Goal: Information Seeking & Learning: Learn about a topic

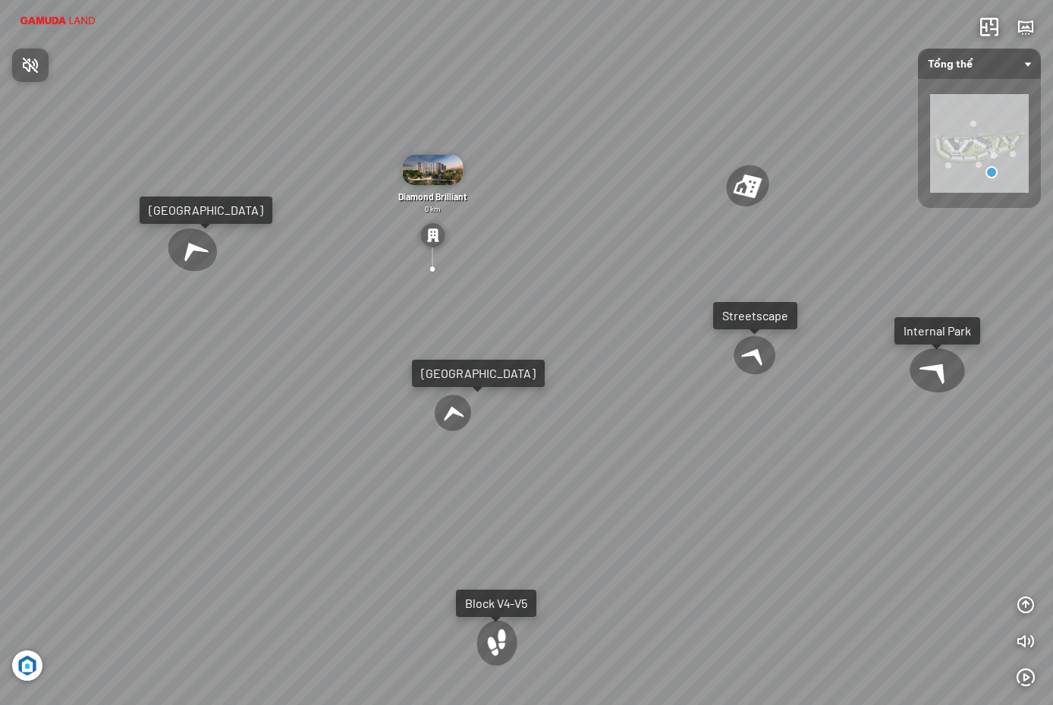
drag, startPoint x: 690, startPoint y: 510, endPoint x: 561, endPoint y: 310, distance: 238.0
click at [561, 310] on div at bounding box center [526, 352] width 1053 height 705
click at [496, 634] on div at bounding box center [497, 644] width 51 height 58
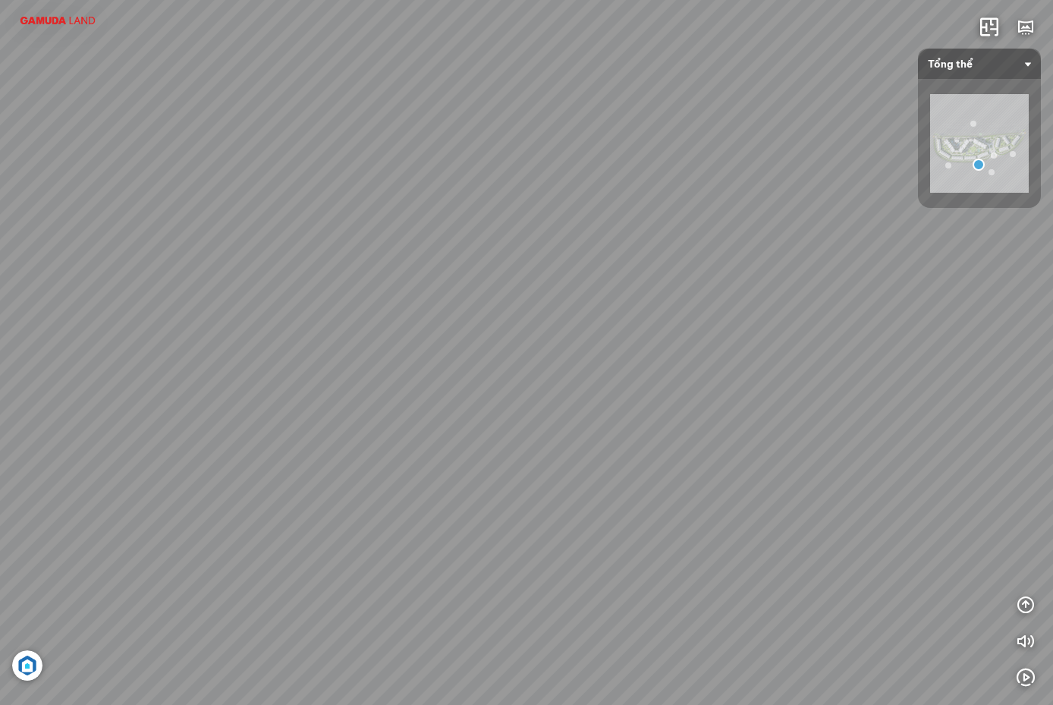
drag, startPoint x: 632, startPoint y: 430, endPoint x: 637, endPoint y: 465, distance: 35.3
click at [637, 465] on div "Block V2-V3 Block V7-V9 Phối cảnh tổng thể dự án Tổng thể dự án buổi ngày Tổng …" at bounding box center [526, 352] width 1053 height 705
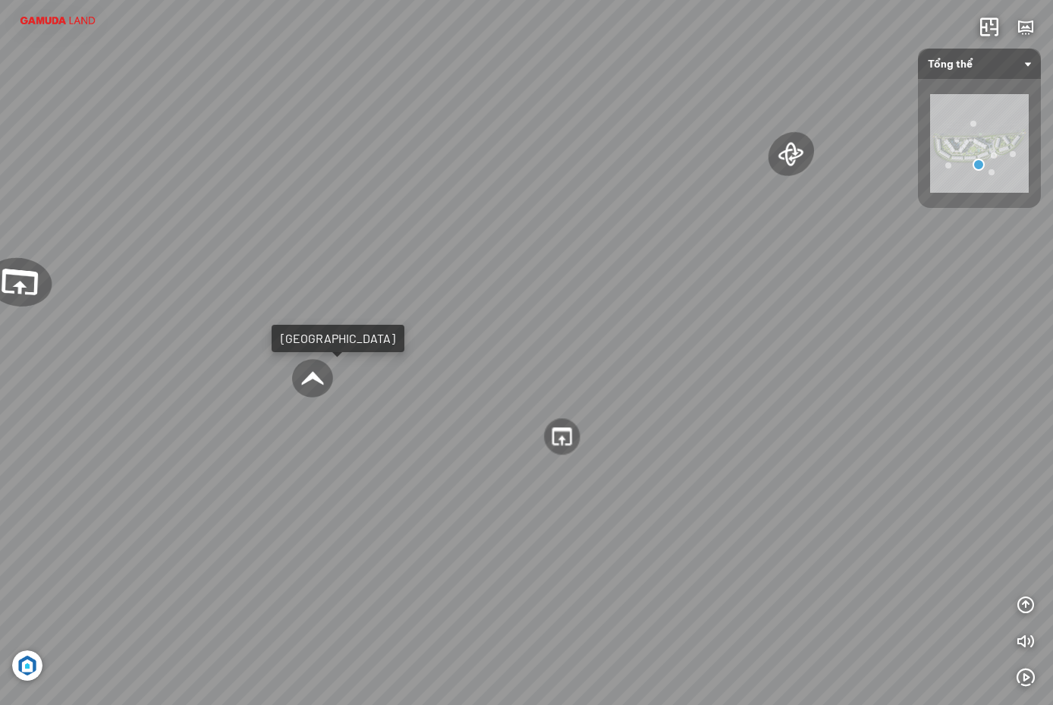
click at [558, 437] on div at bounding box center [562, 436] width 39 height 39
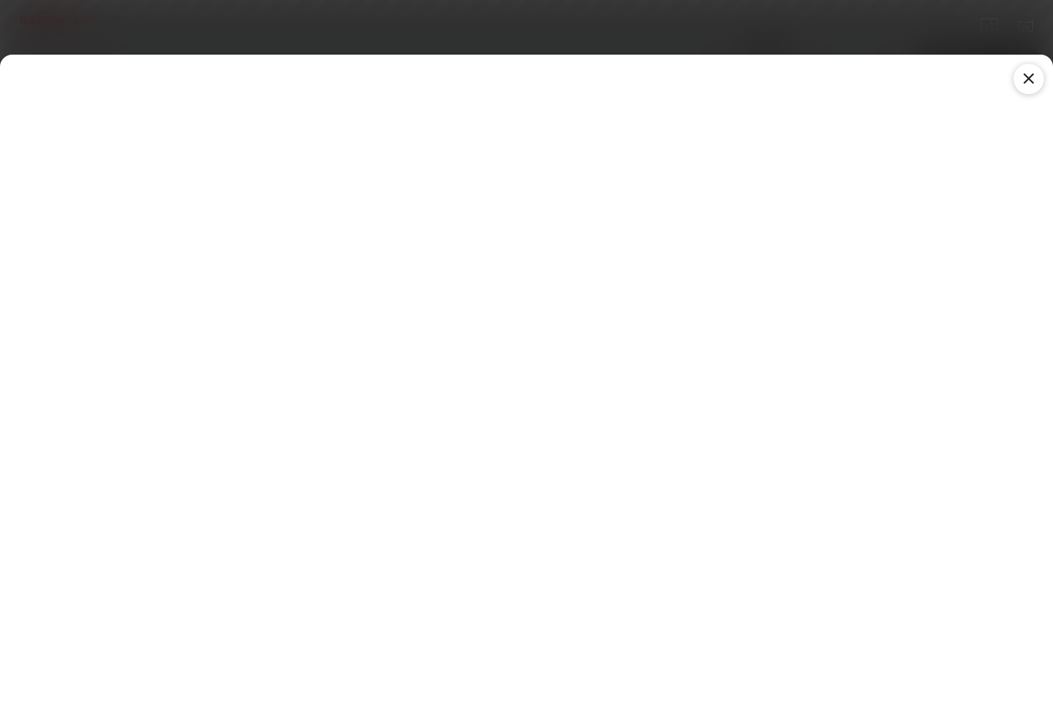
click at [1021, 77] on icon at bounding box center [1029, 79] width 18 height 18
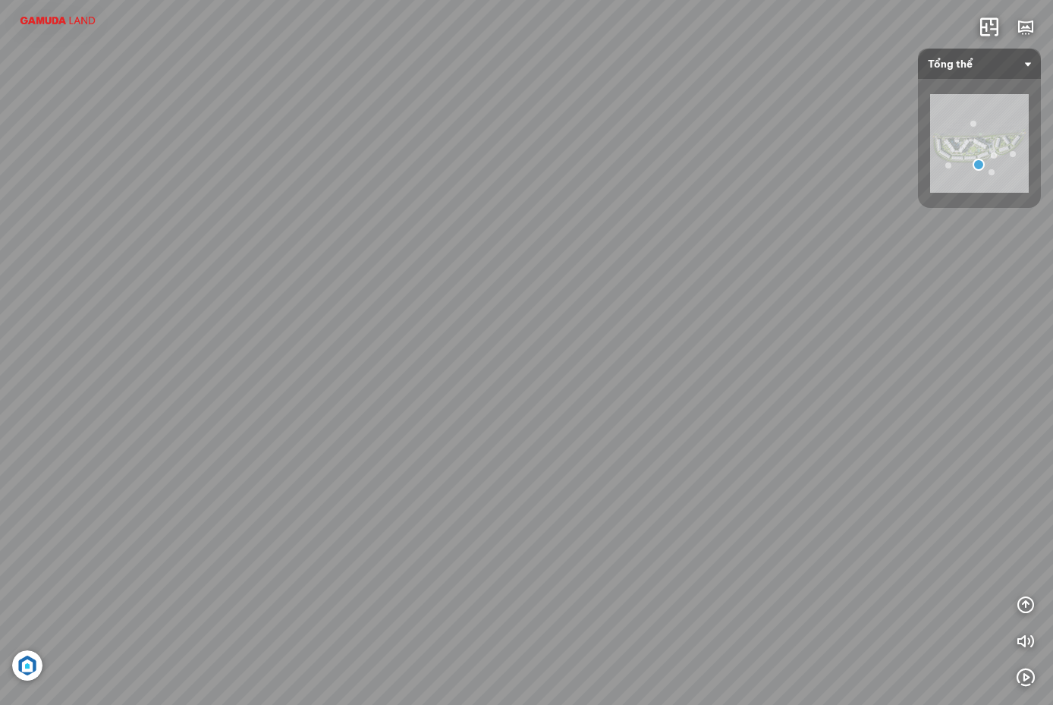
drag, startPoint x: 838, startPoint y: 495, endPoint x: 366, endPoint y: 495, distance: 471.9
click at [376, 495] on div "Block V2-V3 Block V7-V9 Phối cảnh tổng thể dự án Tổng thể dự án buổi ngày Tổng …" at bounding box center [526, 352] width 1053 height 705
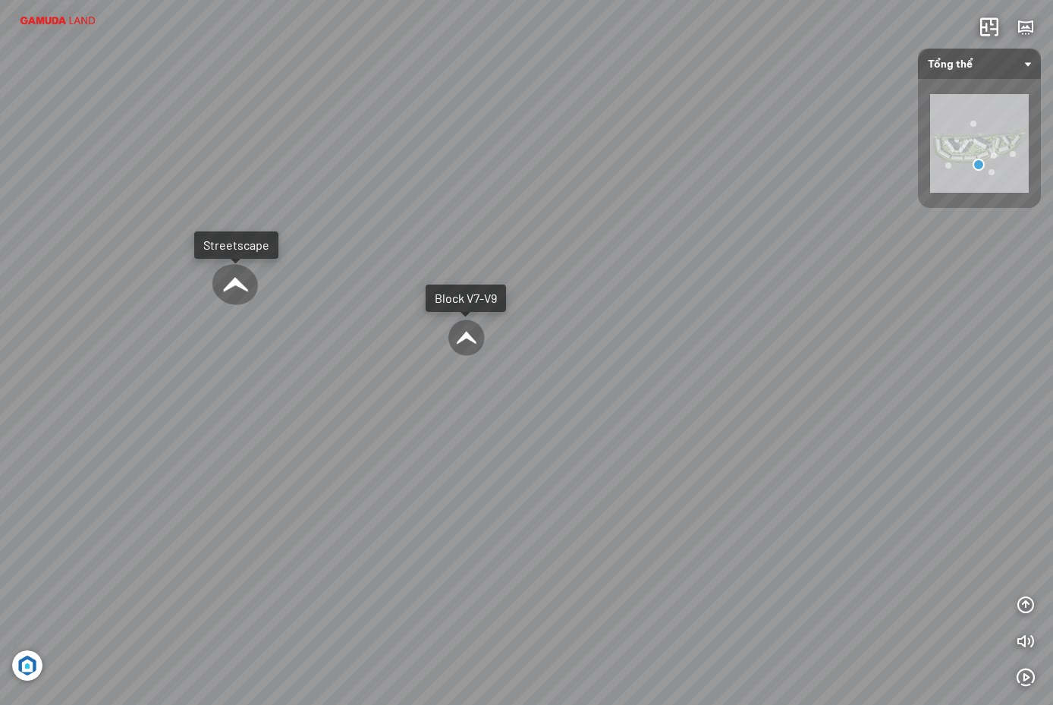
drag, startPoint x: 733, startPoint y: 502, endPoint x: 475, endPoint y: 508, distance: 258.0
click at [476, 508] on div "Block V2-V3 Block V7-V9 Phối cảnh tổng thể dự án Tổng thể dự án buổi ngày Tổng …" at bounding box center [526, 352] width 1053 height 705
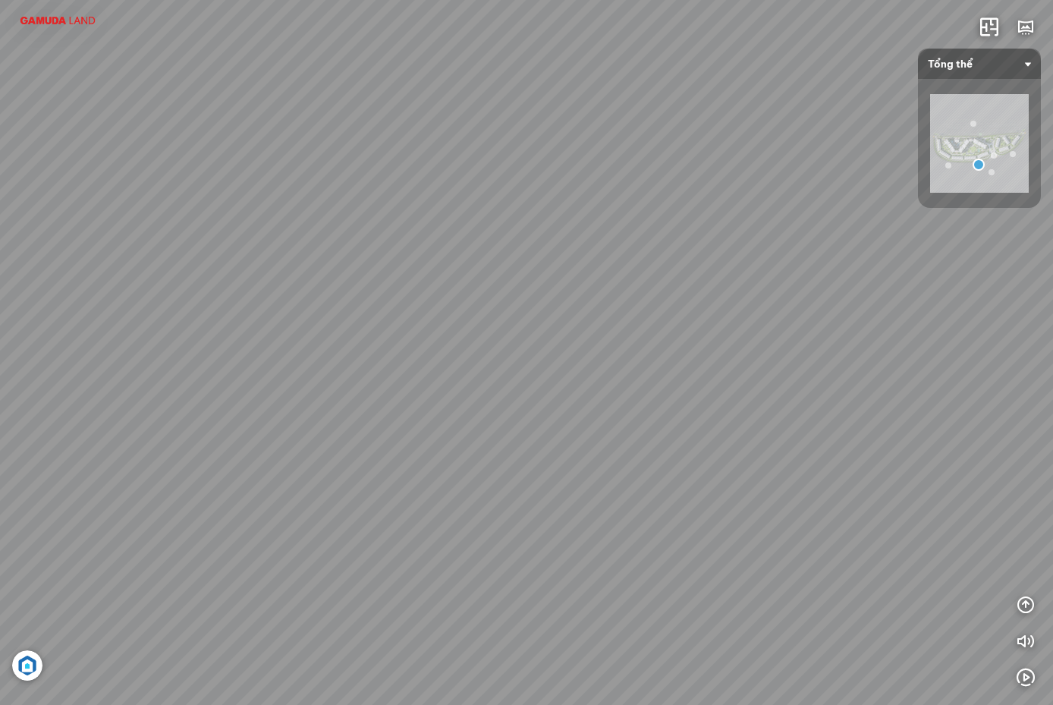
drag, startPoint x: 592, startPoint y: 485, endPoint x: 478, endPoint y: 489, distance: 113.9
click at [482, 492] on div "Block V2-V3 Block V7-V9 Phối cảnh tổng thể dự án Tổng thể dự án buổi ngày Tổng …" at bounding box center [526, 352] width 1053 height 705
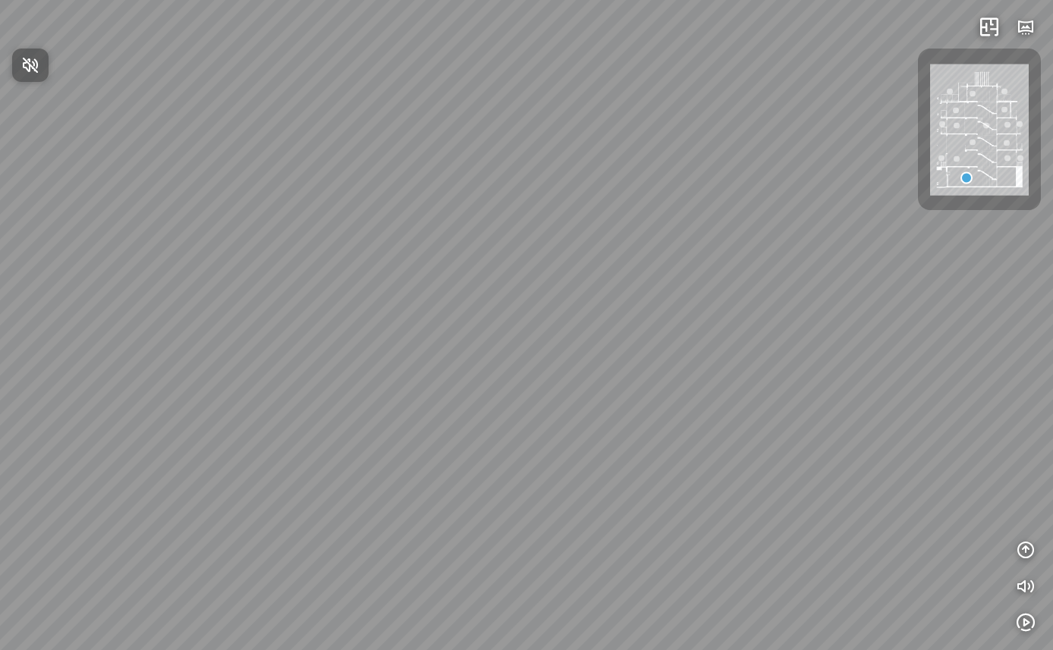
drag, startPoint x: 504, startPoint y: 423, endPoint x: 627, endPoint y: 325, distance: 157.1
click at [627, 325] on div at bounding box center [526, 325] width 1053 height 650
drag, startPoint x: 386, startPoint y: 397, endPoint x: 772, endPoint y: 291, distance: 399.8
click at [745, 291] on div at bounding box center [526, 325] width 1053 height 650
drag, startPoint x: 373, startPoint y: 392, endPoint x: 593, endPoint y: 357, distance: 223.7
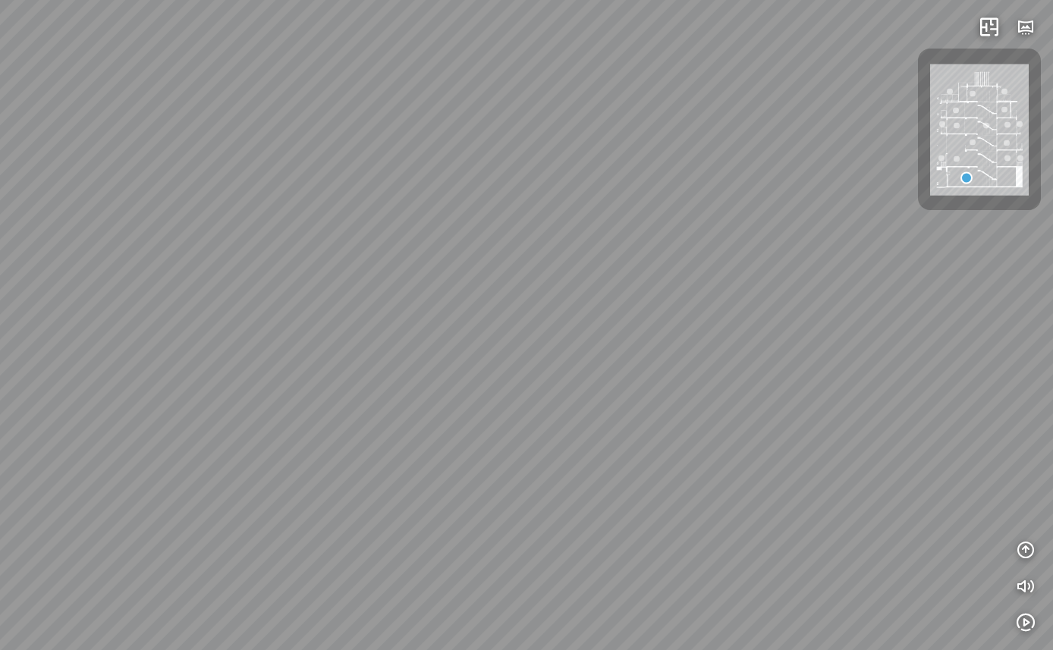
click at [589, 357] on div at bounding box center [526, 325] width 1053 height 650
drag, startPoint x: 466, startPoint y: 314, endPoint x: 683, endPoint y: 455, distance: 258.9
click at [683, 455] on div at bounding box center [526, 325] width 1053 height 650
drag, startPoint x: 538, startPoint y: 425, endPoint x: 729, endPoint y: 380, distance: 196.4
click at [719, 382] on div at bounding box center [526, 325] width 1053 height 650
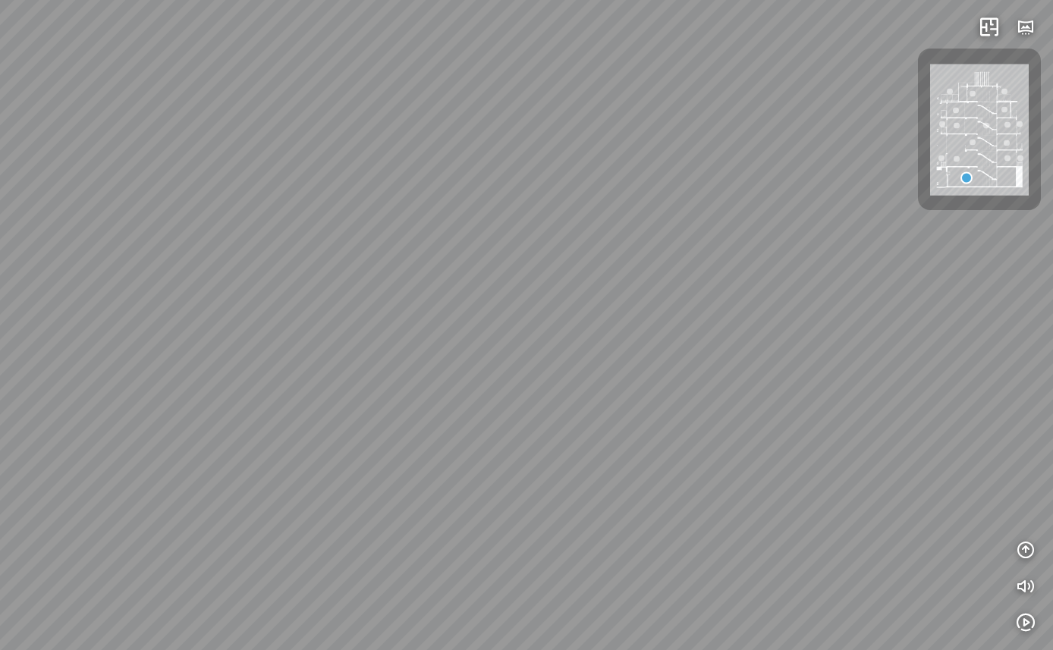
drag, startPoint x: 476, startPoint y: 385, endPoint x: 845, endPoint y: 397, distance: 369.7
click at [710, 383] on div at bounding box center [526, 325] width 1053 height 650
drag, startPoint x: 844, startPoint y: 397, endPoint x: 338, endPoint y: 417, distance: 506.5
click at [349, 415] on div at bounding box center [526, 325] width 1053 height 650
drag, startPoint x: 585, startPoint y: 388, endPoint x: 278, endPoint y: 388, distance: 307.3
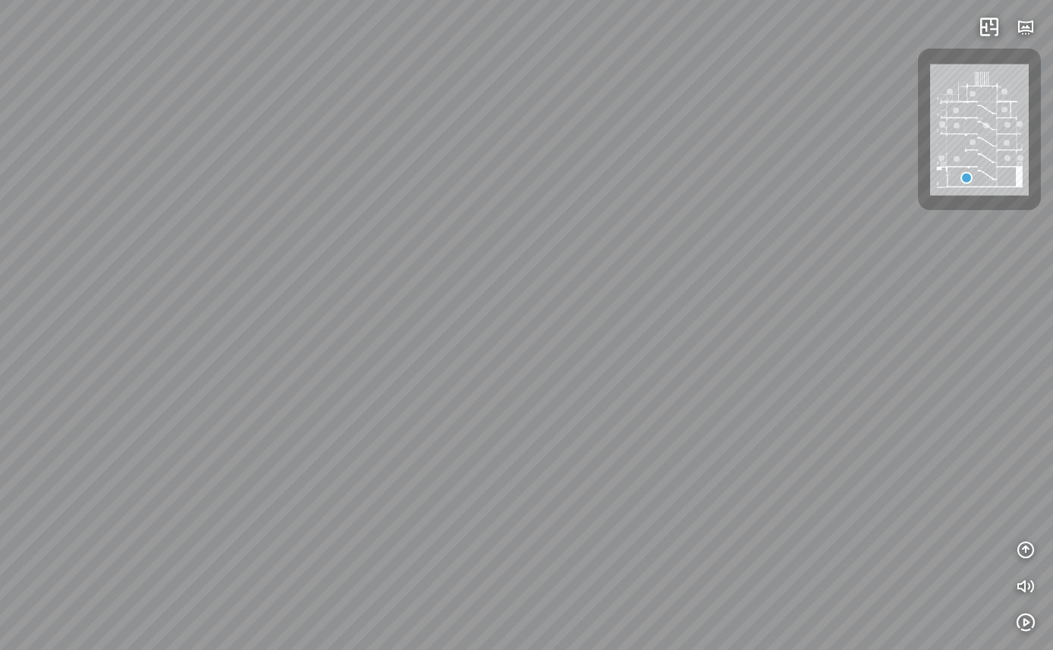
click at [341, 388] on div at bounding box center [526, 325] width 1053 height 650
click at [982, 157] on img at bounding box center [979, 129] width 99 height 131
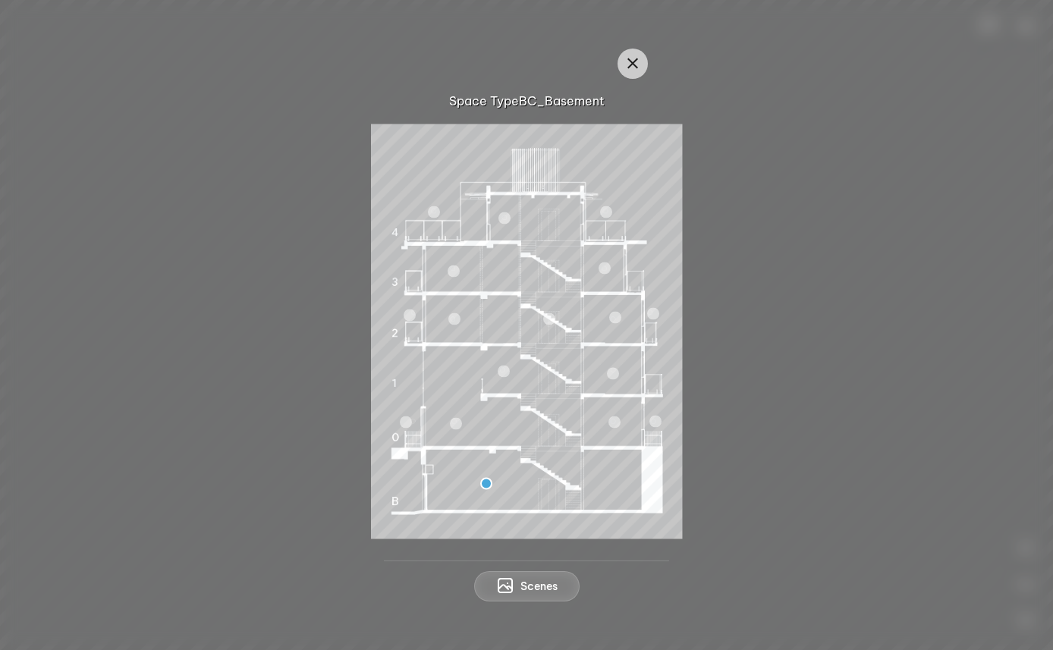
click at [720, 298] on div at bounding box center [526, 331] width 980 height 415
